Goal: Task Accomplishment & Management: Use online tool/utility

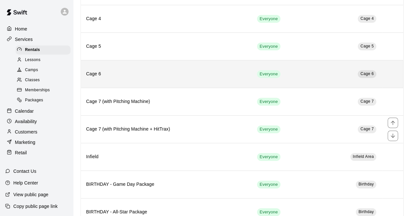
scroll to position [99, 0]
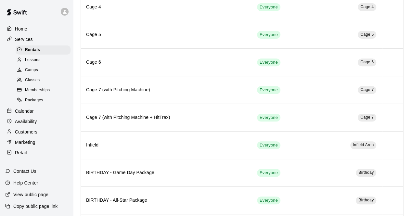
click at [26, 114] on p "Calendar" at bounding box center [24, 111] width 19 height 7
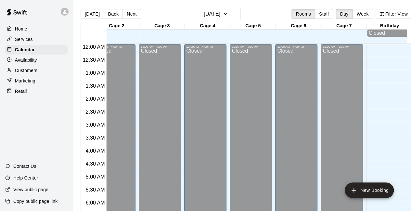
click at [236, 7] on main "[DATE] Back [DATE][DATE] Rooms Staff Day Week Filter View Cage 1 13 Wed Cage 2 …" at bounding box center [246, 111] width 347 height 222
click at [221, 10] on h6 "[DATE]" at bounding box center [212, 13] width 17 height 9
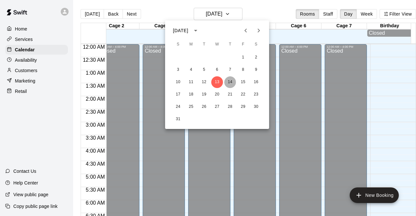
click at [231, 87] on button "14" at bounding box center [230, 82] width 12 height 12
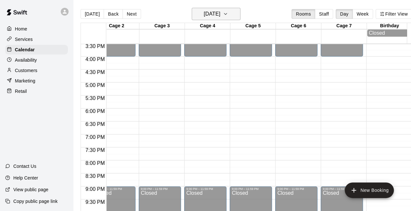
click at [218, 11] on h6 "[DATE]" at bounding box center [212, 13] width 17 height 9
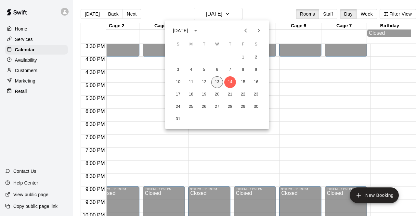
click at [216, 83] on button "13" at bounding box center [217, 82] width 12 height 12
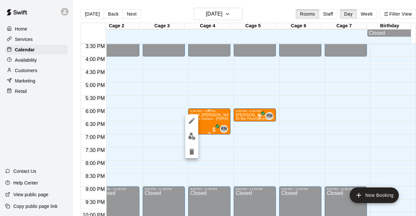
click at [205, 127] on div at bounding box center [208, 108] width 416 height 216
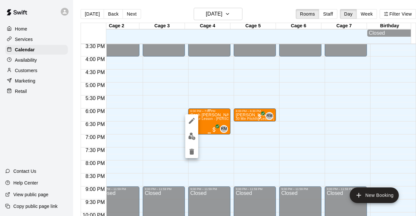
click at [205, 127] on div at bounding box center [208, 108] width 416 height 216
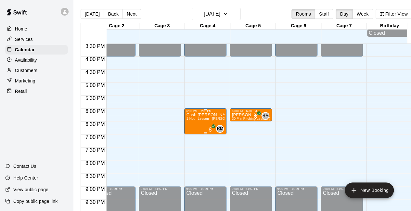
click at [205, 127] on div at bounding box center [205, 105] width 411 height 211
